Goal: Check status: Check status

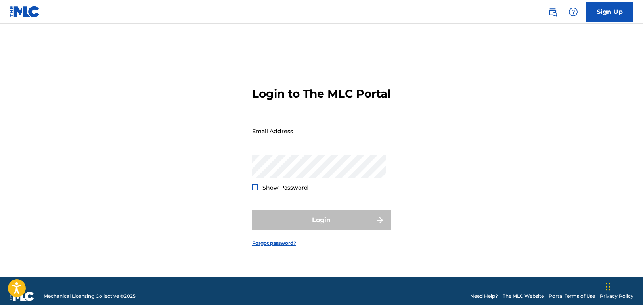
click at [317, 135] on input "Email Address" at bounding box center [319, 131] width 134 height 23
type input "[EMAIL_ADDRESS][DOMAIN_NAME]"
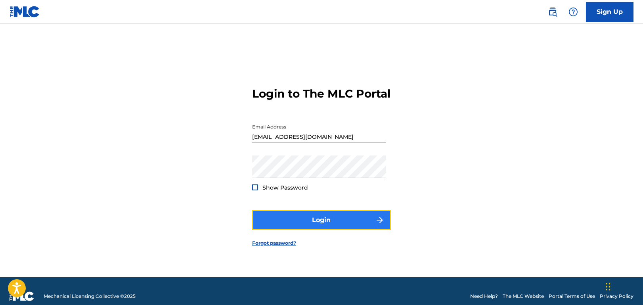
click at [321, 226] on button "Login" at bounding box center [321, 220] width 139 height 20
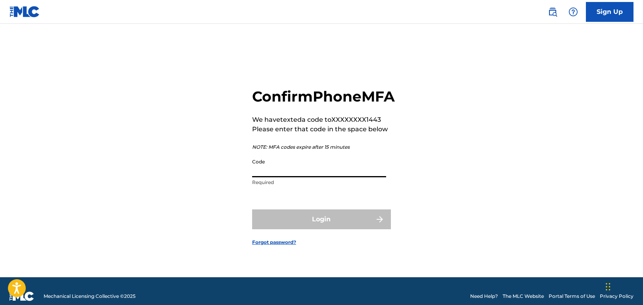
click at [303, 177] on input "Code" at bounding box center [319, 166] width 134 height 23
click at [352, 175] on input "Code" at bounding box center [319, 166] width 134 height 23
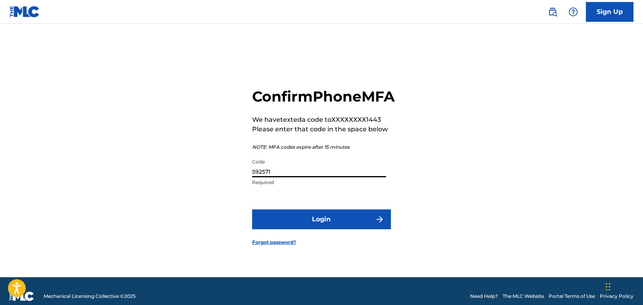
type input "592571"
click at [252, 209] on button "Login" at bounding box center [321, 219] width 139 height 20
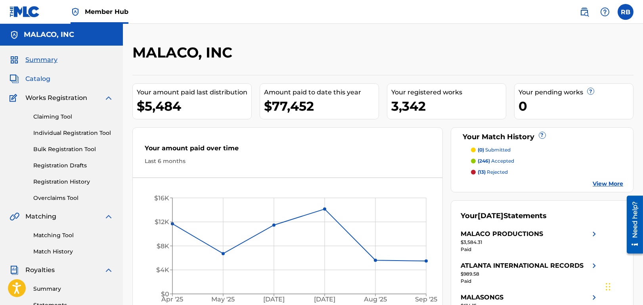
click at [34, 77] on span "Catalog" at bounding box center [37, 79] width 25 height 10
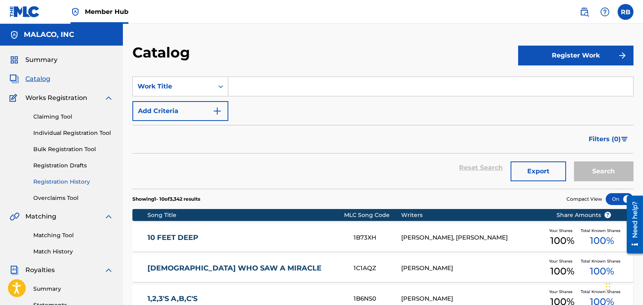
click at [60, 181] on link "Registration History" at bounding box center [73, 181] width 80 height 8
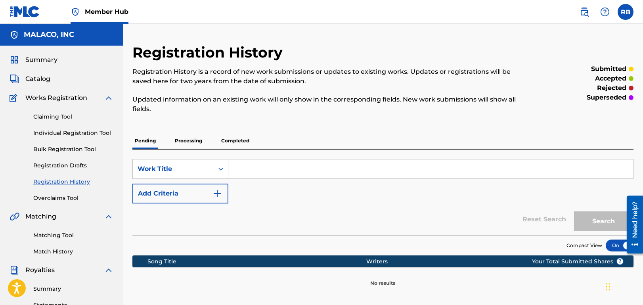
click at [184, 139] on p "Processing" at bounding box center [188, 140] width 32 height 17
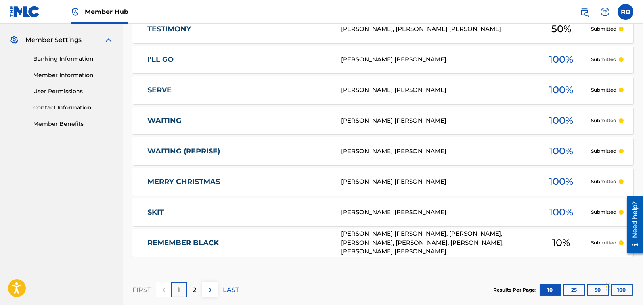
scroll to position [317, 0]
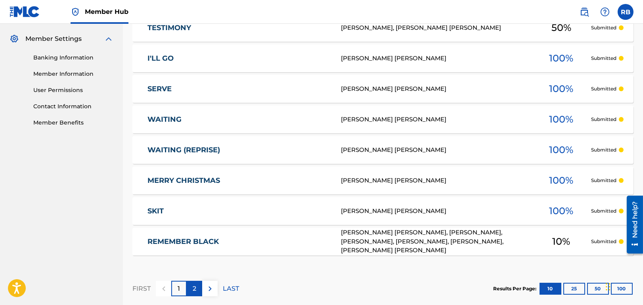
click at [193, 287] on p "2" at bounding box center [195, 289] width 4 height 10
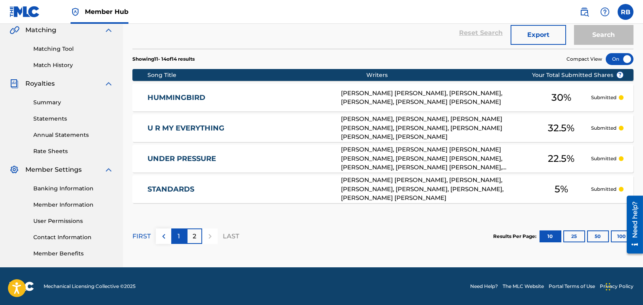
click at [180, 237] on div "1" at bounding box center [178, 235] width 15 height 15
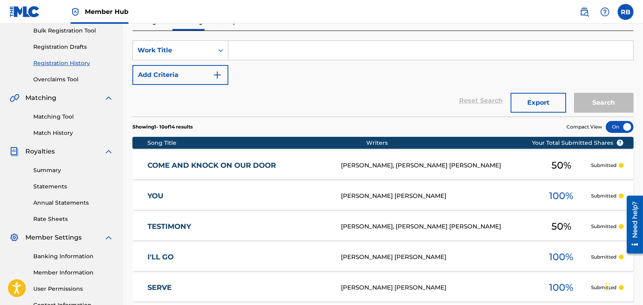
scroll to position [79, 0]
